Goal: Information Seeking & Learning: Learn about a topic

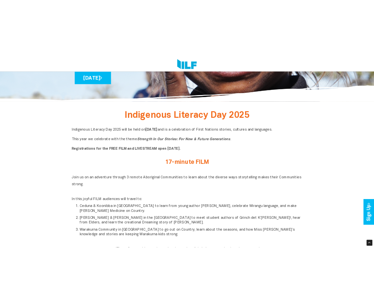
scroll to position [197, 0]
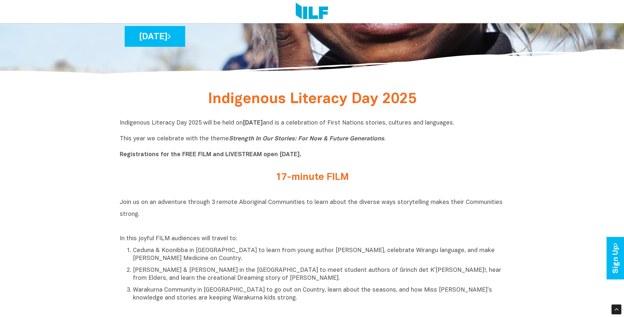
drag, startPoint x: 326, startPoint y: 125, endPoint x: 509, endPoint y: 120, distance: 182.4
copy p "is a celebration of First Nations stories, cultures and languages."
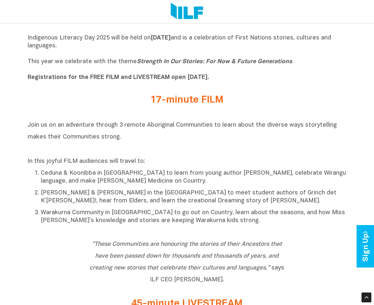
click at [216, 64] on icon "Strength In Our Stories: For Now & Future Generations" at bounding box center [214, 62] width 155 height 6
drag, startPoint x: 289, startPoint y: 42, endPoint x: 289, endPoint y: 46, distance: 3.7
click at [289, 46] on p "Indigenous Literacy Day 2025 will be held [DATE][DATE] and is a celebration of …" at bounding box center [187, 57] width 319 height 47
copy p "First Nations stories, cultures and languages."
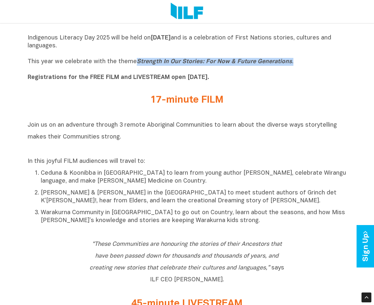
drag, startPoint x: 133, startPoint y: 64, endPoint x: 301, endPoint y: 65, distance: 167.8
click at [301, 65] on p "Indigenous Literacy Day 2025 will be held [DATE][DATE] and is a celebration of …" at bounding box center [187, 57] width 319 height 47
drag, startPoint x: 301, startPoint y: 65, endPoint x: 268, endPoint y: 64, distance: 33.6
copy p "Strength In Our Stories: For Now & Future Generations ."
